Goal: Transaction & Acquisition: Purchase product/service

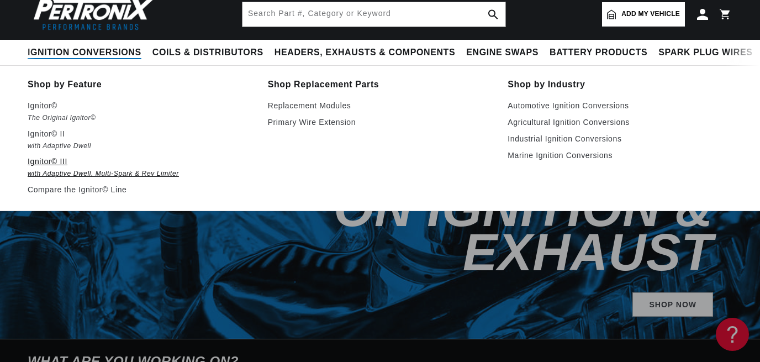
scroll to position [0, 412]
click at [88, 172] on em "with Adaptive Dwell, Multi-Spark & Rev Limiter" at bounding box center [140, 174] width 225 height 12
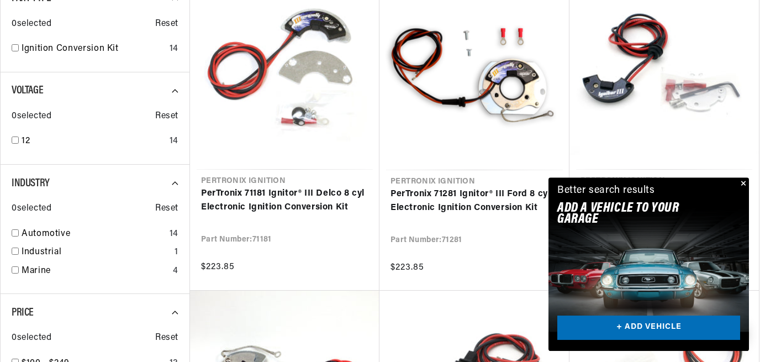
scroll to position [356, 0]
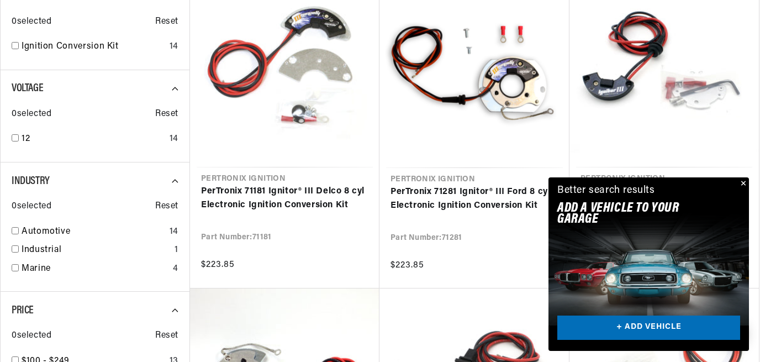
click at [744, 180] on button "Close" at bounding box center [742, 183] width 13 height 13
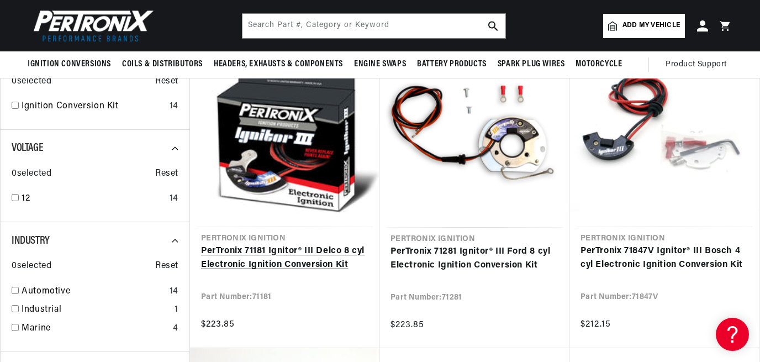
scroll to position [0, 412]
click at [291, 244] on link "PerTronix 71181 Ignitor® III Delco 8 cyl Electronic Ignition Conversion Kit" at bounding box center [284, 258] width 167 height 28
